Goal: Check status: Check status

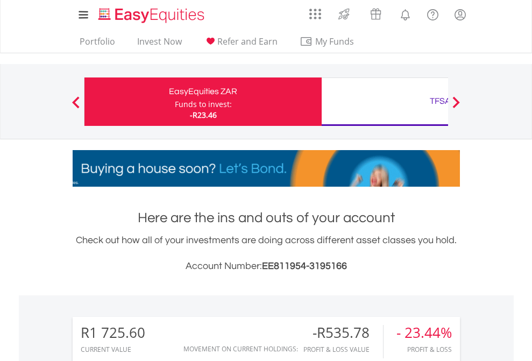
scroll to position [103, 169]
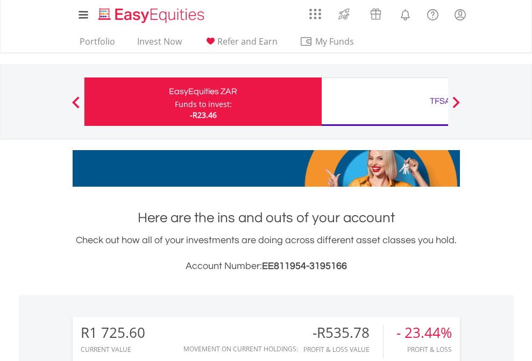
click at [175, 102] on div "Funds to invest:" at bounding box center [203, 104] width 57 height 11
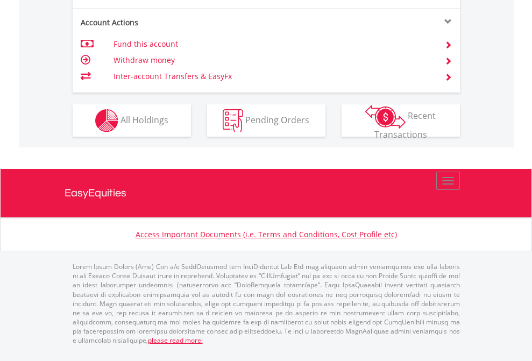
scroll to position [1010, 0]
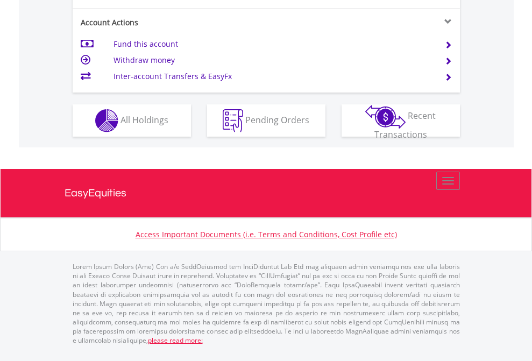
scroll to position [1032, 0]
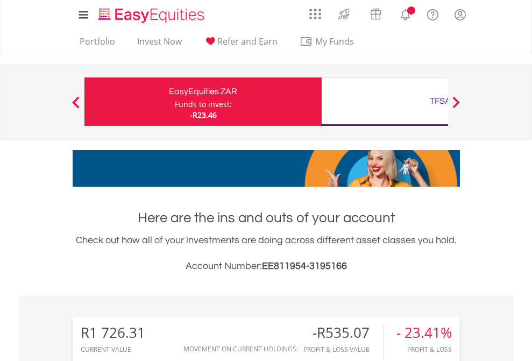
scroll to position [103, 169]
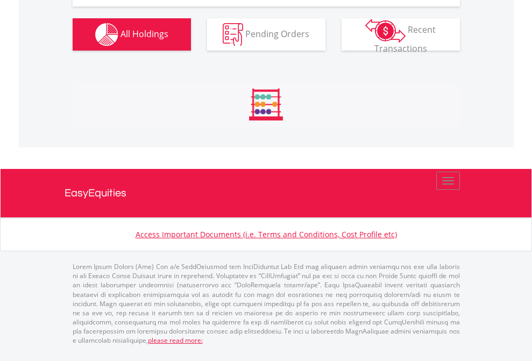
scroll to position [1197, 0]
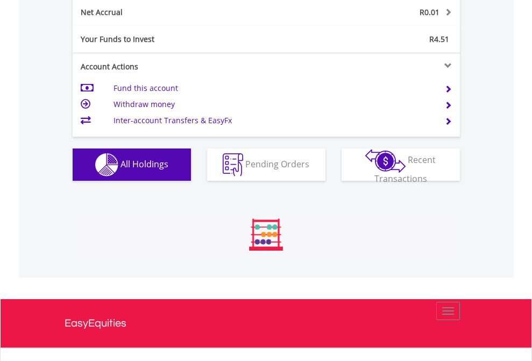
scroll to position [103, 169]
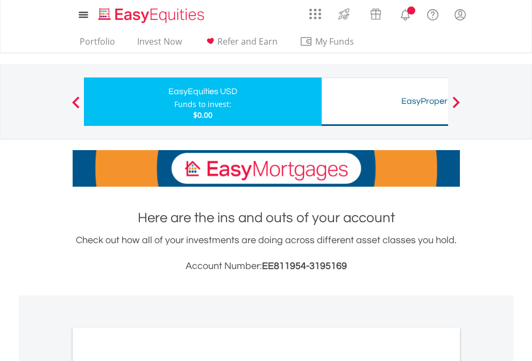
scroll to position [647, 0]
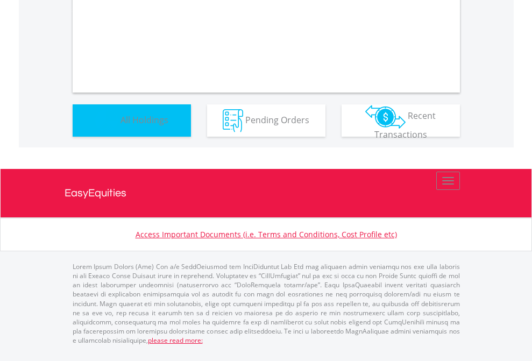
click at [121, 125] on span "All Holdings" at bounding box center [145, 120] width 48 height 12
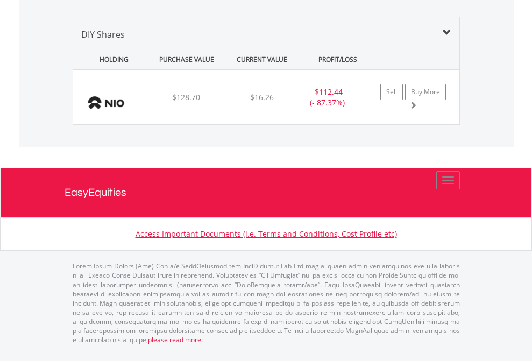
scroll to position [103, 169]
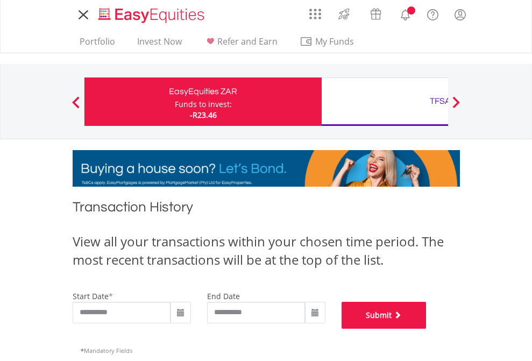
click at [427, 329] on button "Submit" at bounding box center [384, 315] width 85 height 27
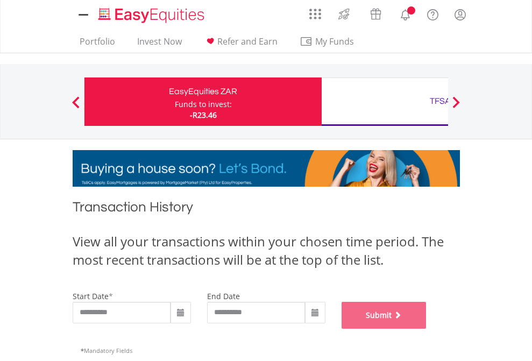
scroll to position [437, 0]
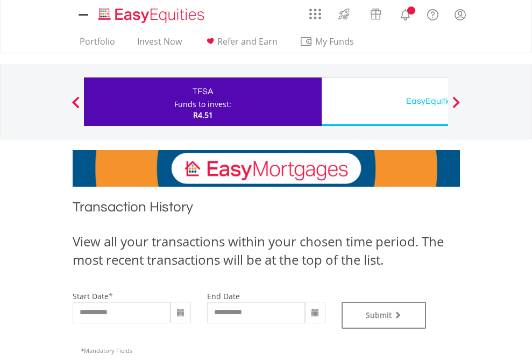
type input "**********"
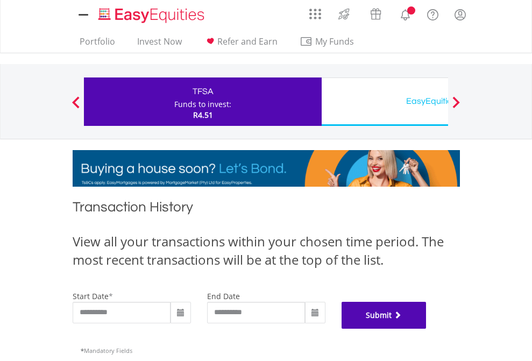
click at [427, 329] on button "Submit" at bounding box center [384, 315] width 85 height 27
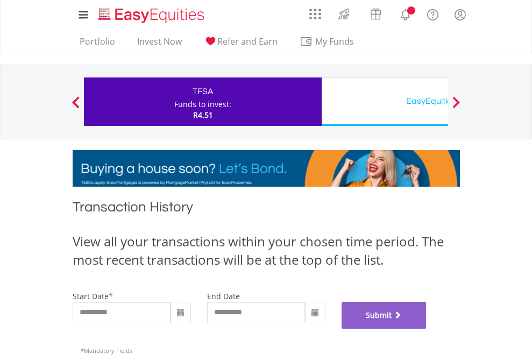
scroll to position [437, 0]
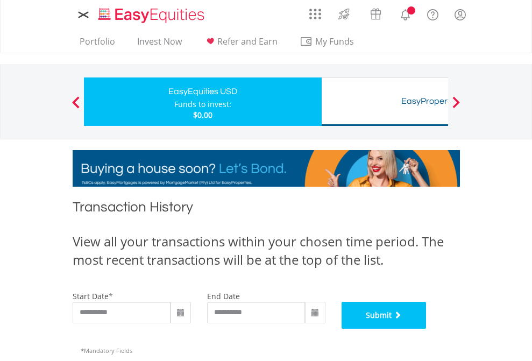
click at [427, 329] on button "Submit" at bounding box center [384, 315] width 85 height 27
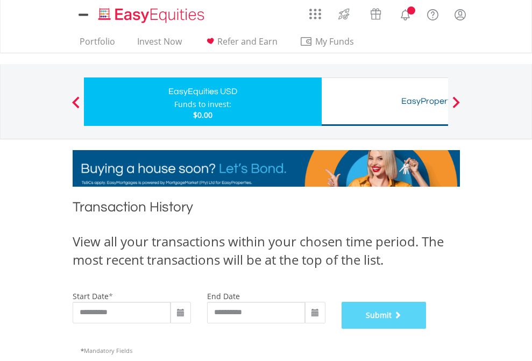
scroll to position [437, 0]
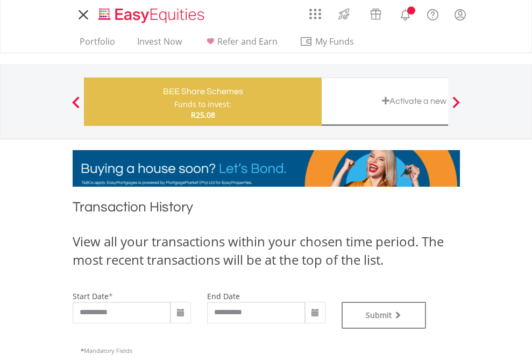
type input "**********"
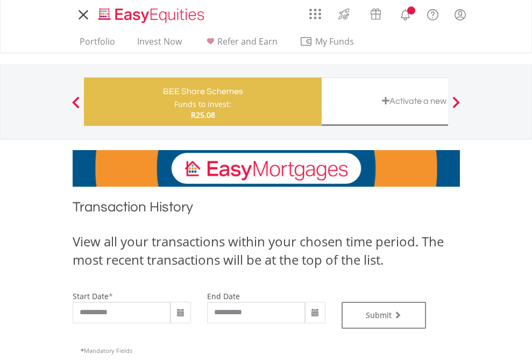
type input "**********"
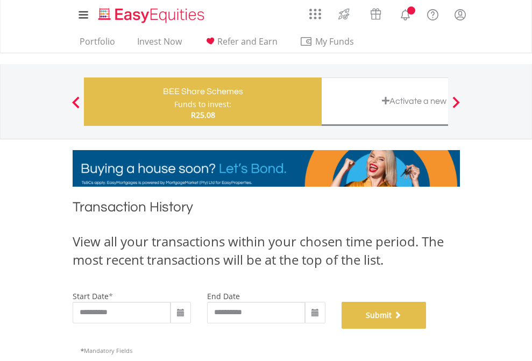
click at [427, 329] on button "Submit" at bounding box center [384, 315] width 85 height 27
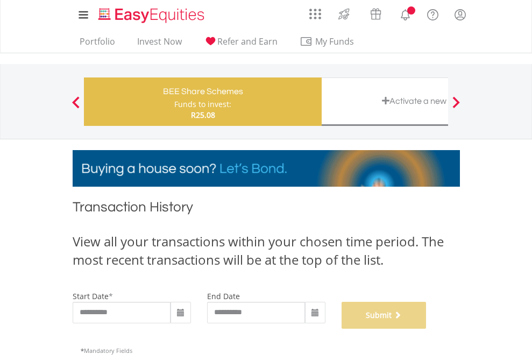
scroll to position [437, 0]
